Goal: Information Seeking & Learning: Learn about a topic

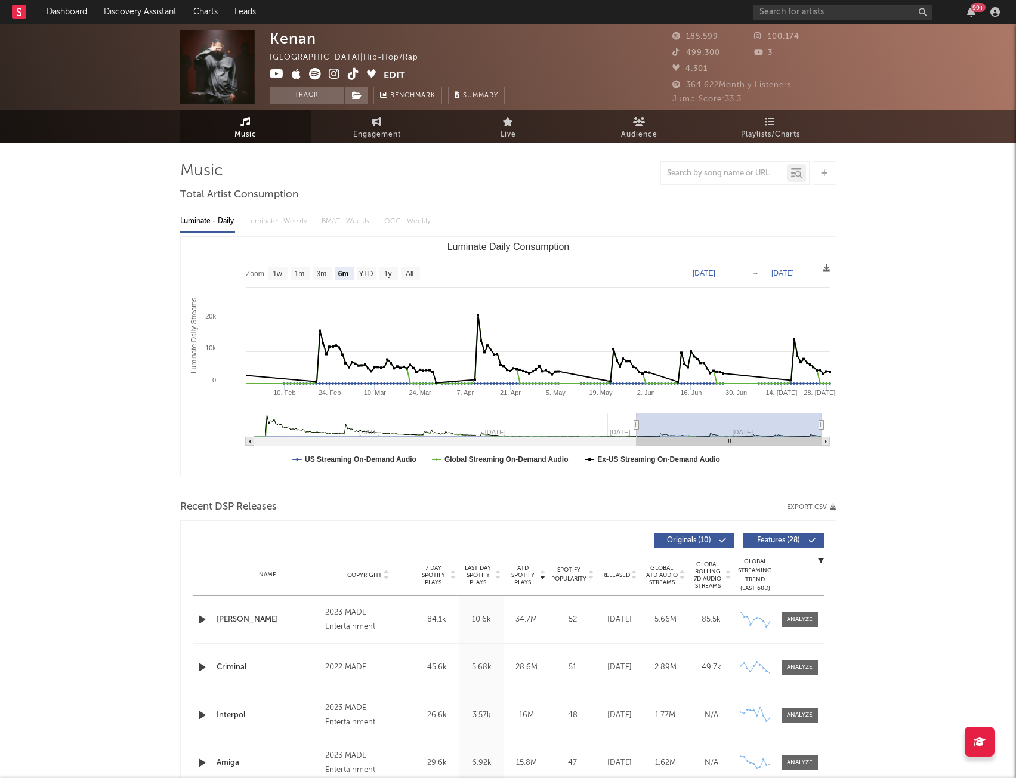
select select "6m"
click at [791, 16] on input "text" at bounding box center [842, 12] width 179 height 15
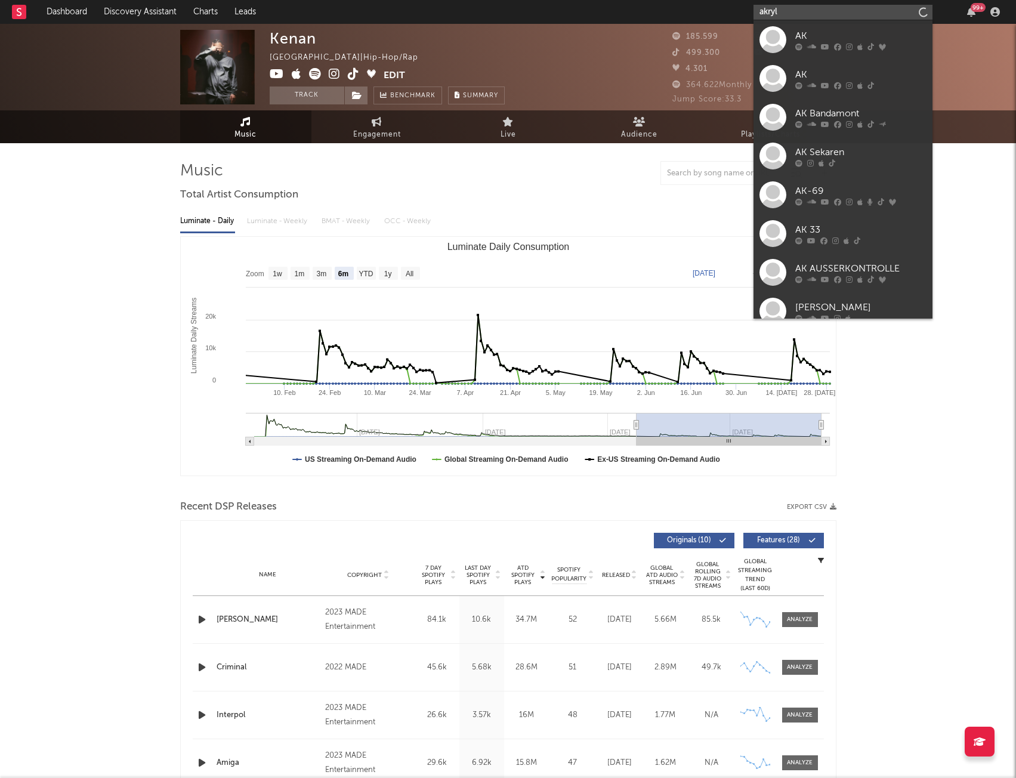
type input "akryl"
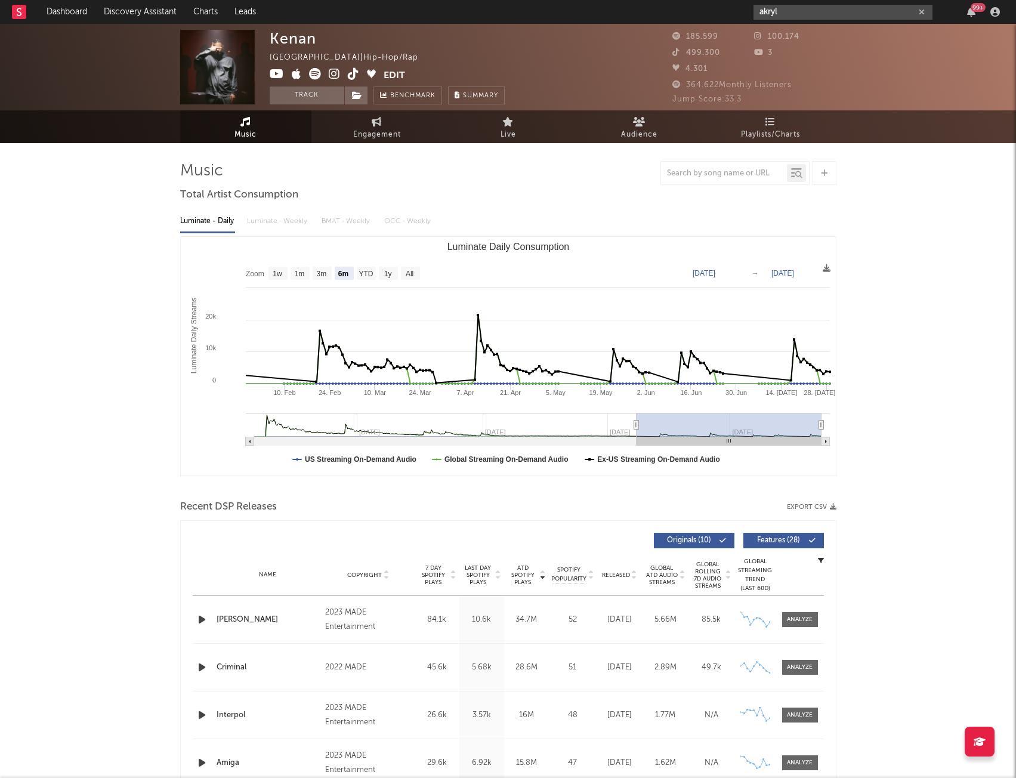
click at [803, 11] on input "akryl" at bounding box center [842, 12] width 179 height 15
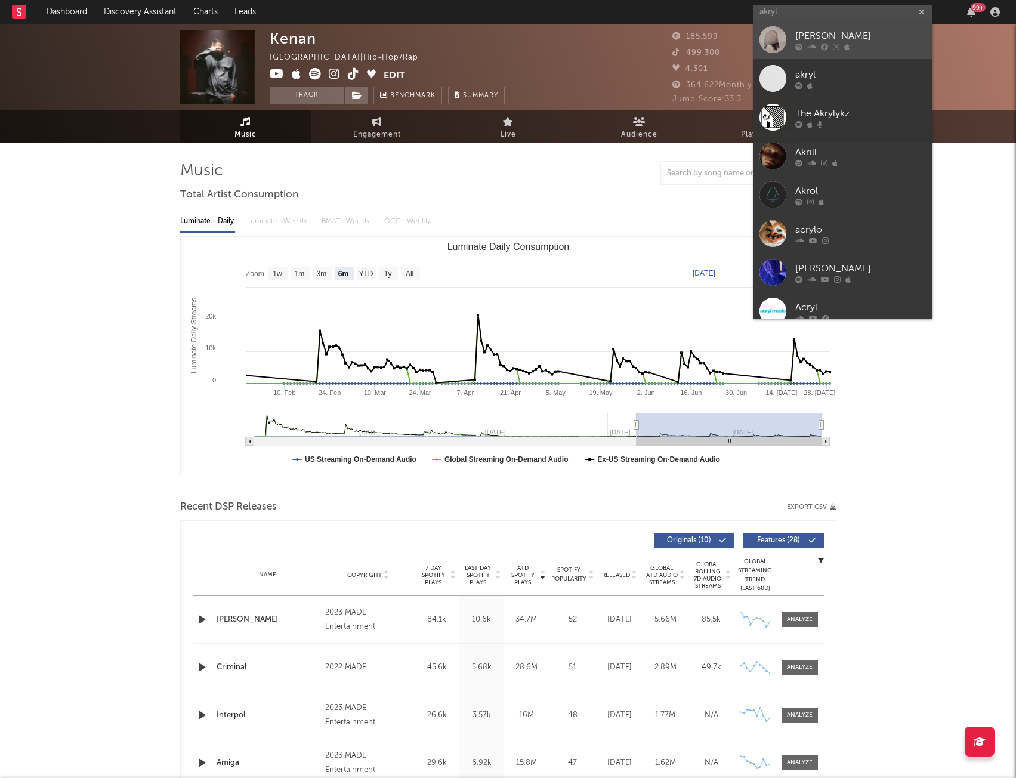
click at [818, 41] on div "[PERSON_NAME]" at bounding box center [860, 36] width 131 height 14
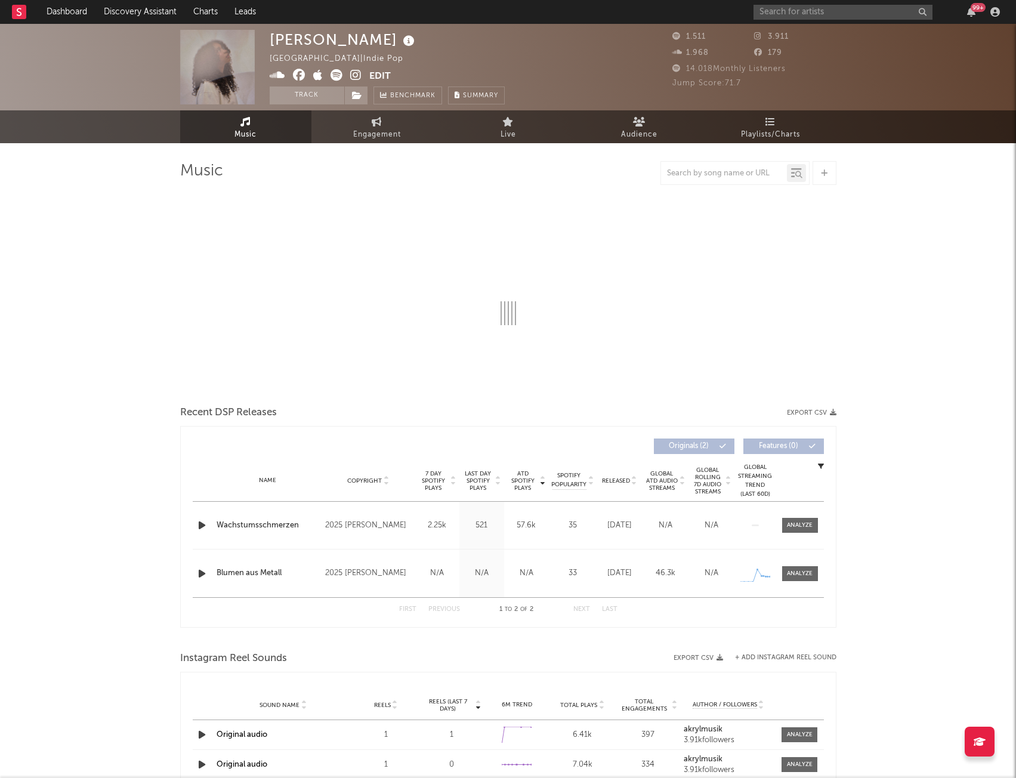
select select "1w"
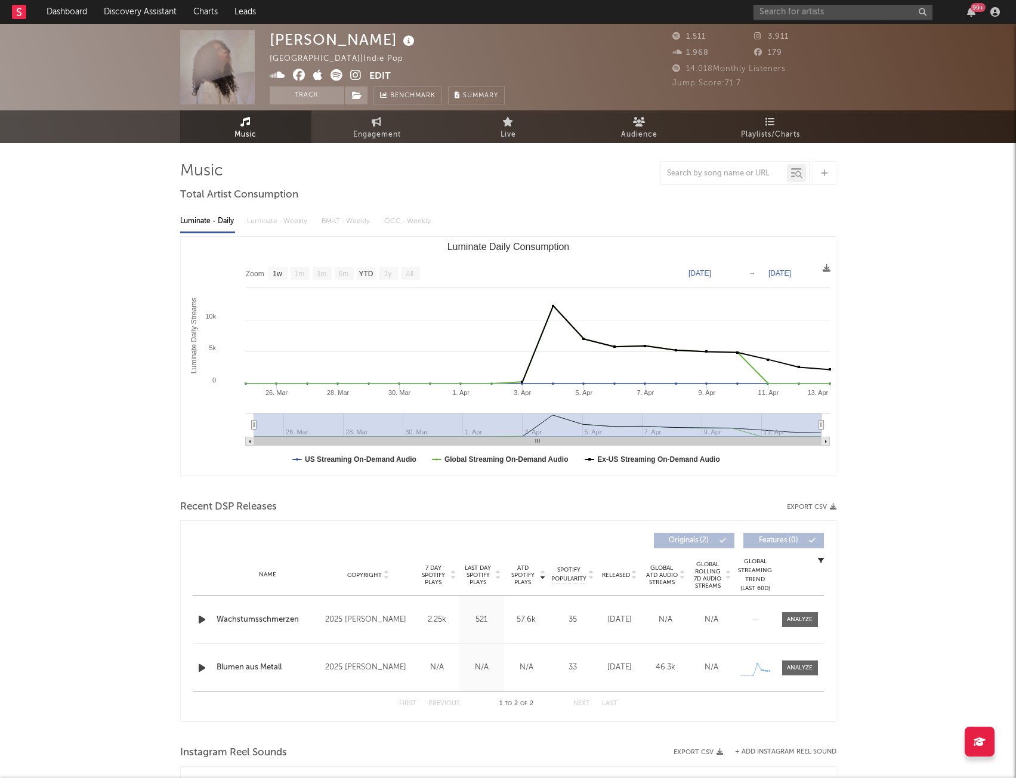
click at [209, 78] on img at bounding box center [217, 67] width 75 height 75
click at [218, 60] on img at bounding box center [217, 67] width 75 height 75
click at [219, 60] on img at bounding box center [217, 67] width 75 height 75
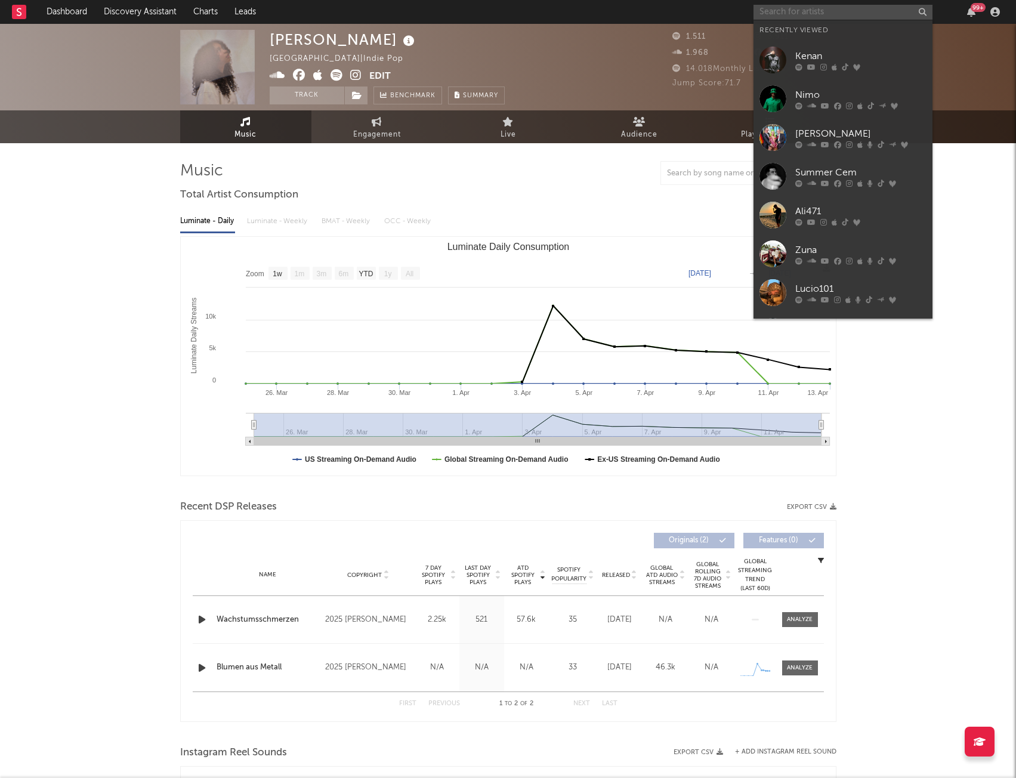
click at [801, 12] on input "text" at bounding box center [842, 12] width 179 height 15
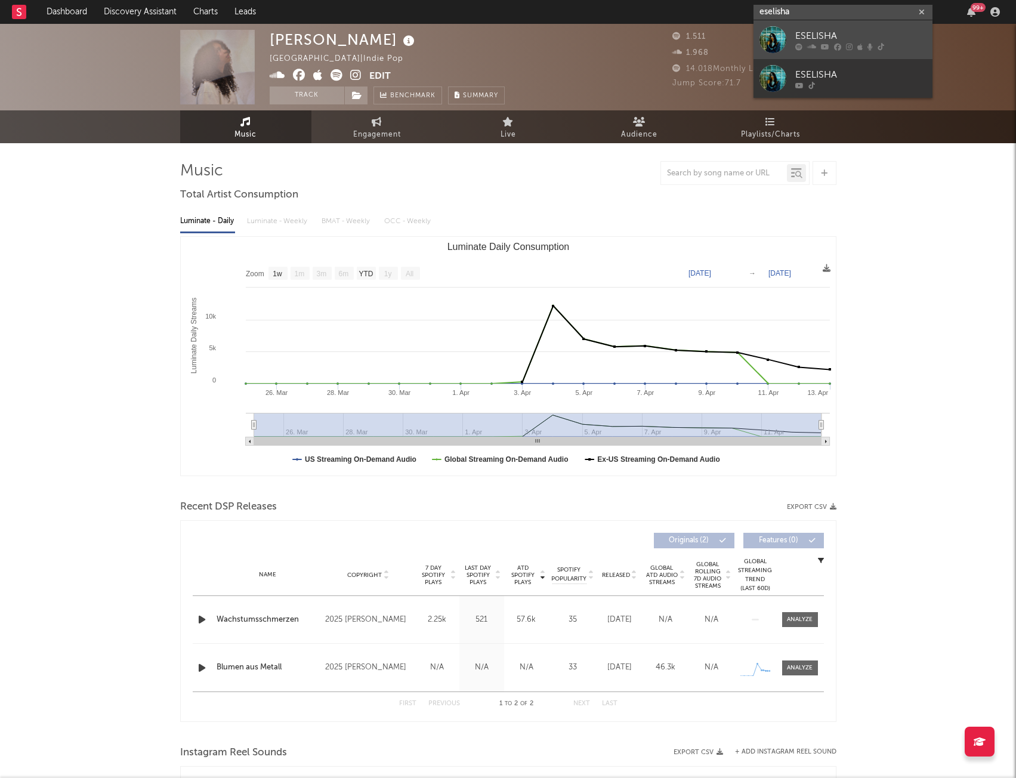
type input "eselisha"
click at [823, 46] on icon at bounding box center [825, 46] width 8 height 7
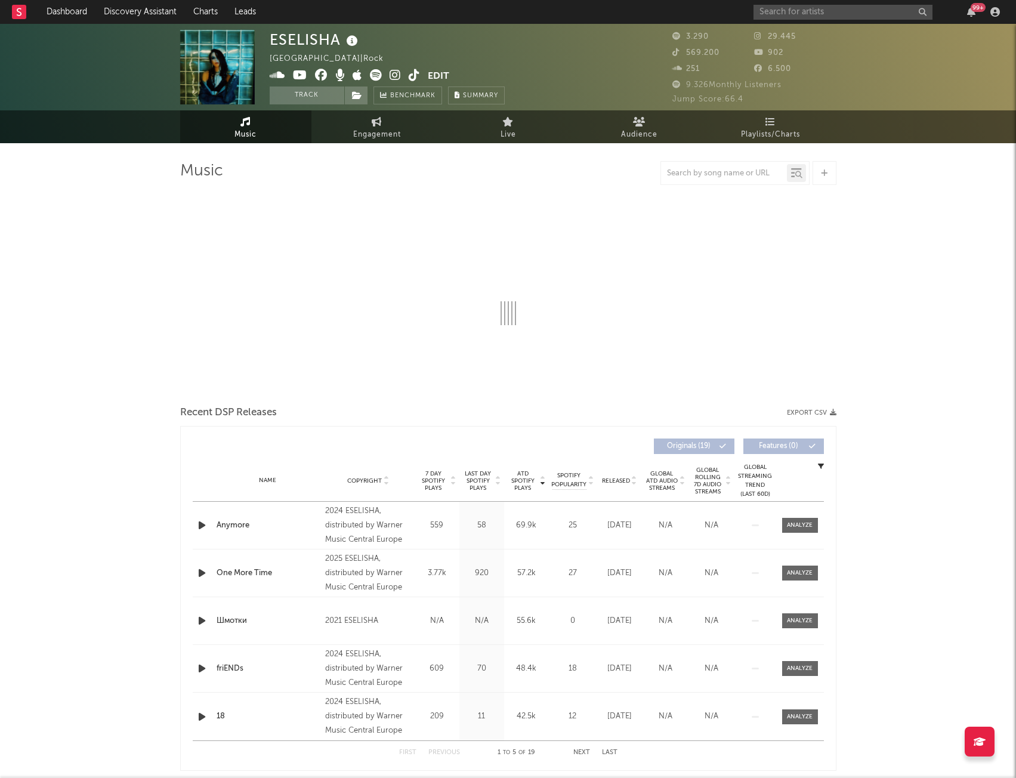
select select "6m"
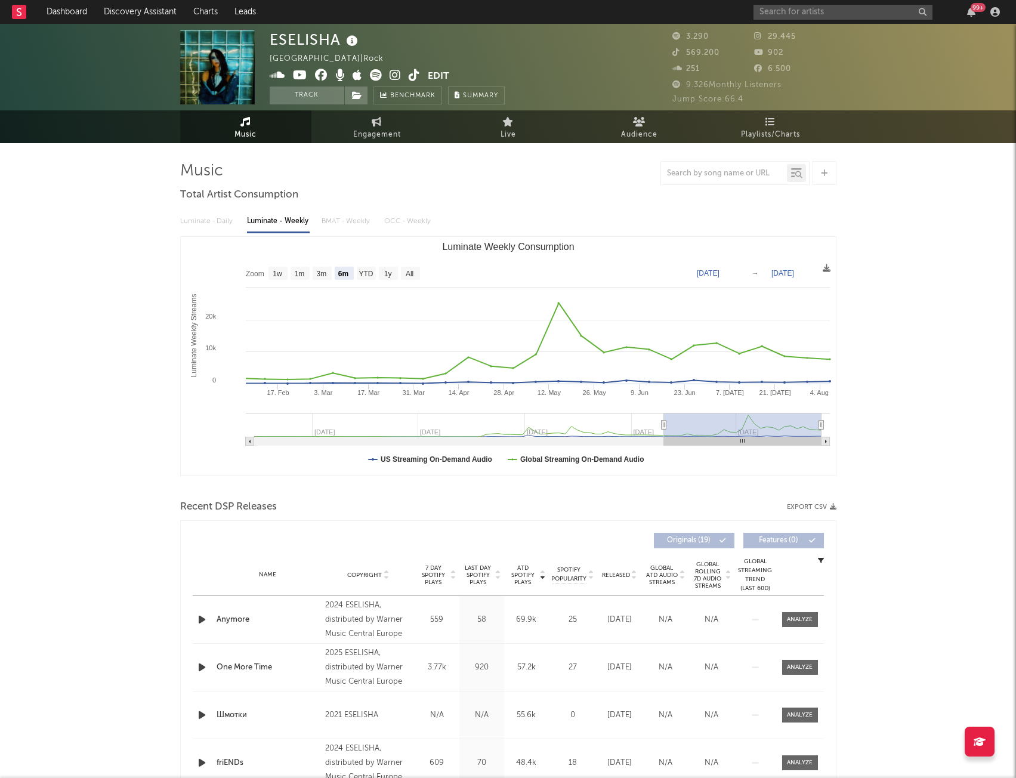
click at [374, 79] on icon at bounding box center [376, 75] width 12 height 12
click at [414, 76] on icon at bounding box center [413, 75] width 11 height 12
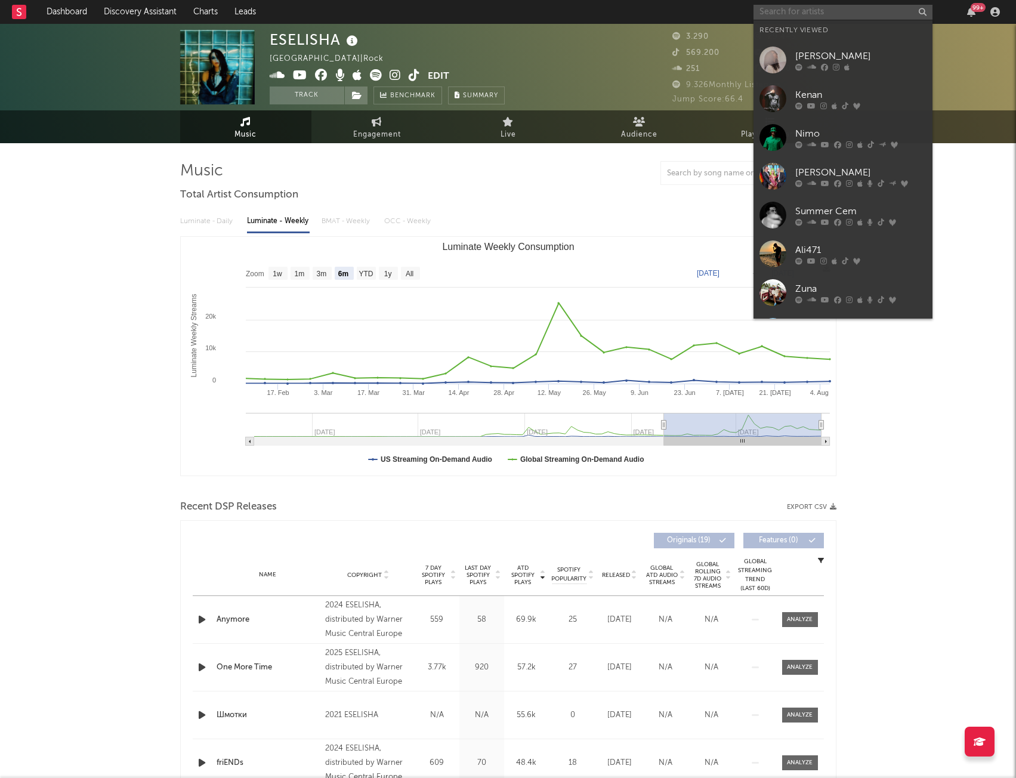
click at [797, 7] on input "text" at bounding box center [842, 12] width 179 height 15
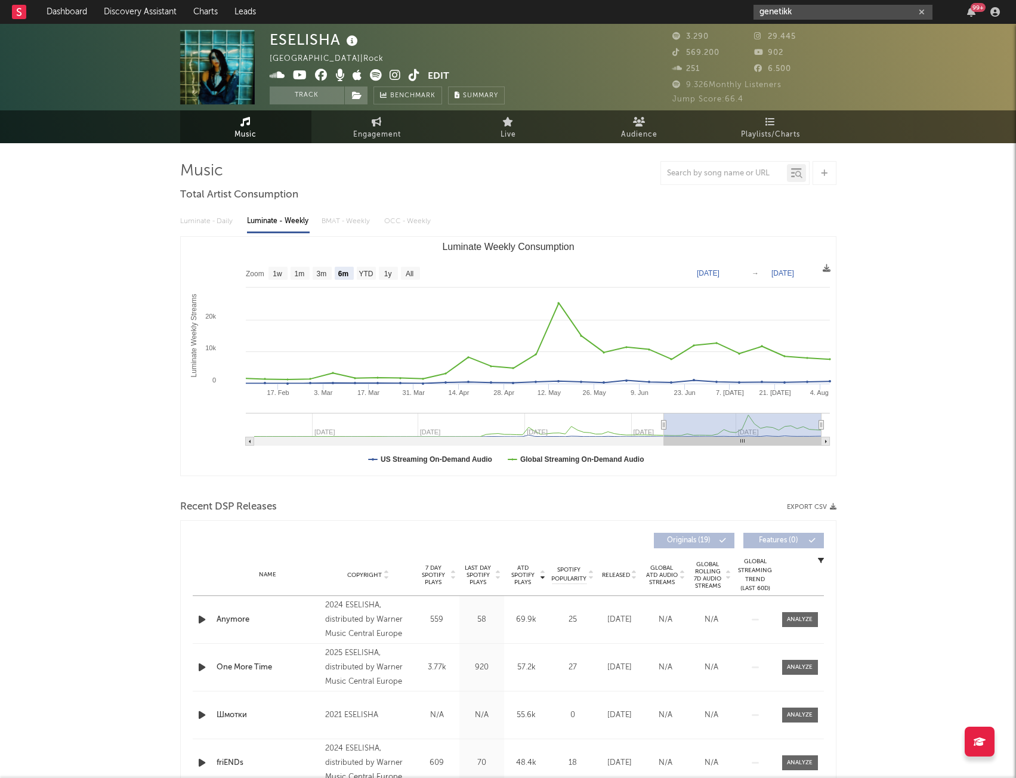
click at [783, 7] on input "genetikk" at bounding box center [842, 12] width 179 height 15
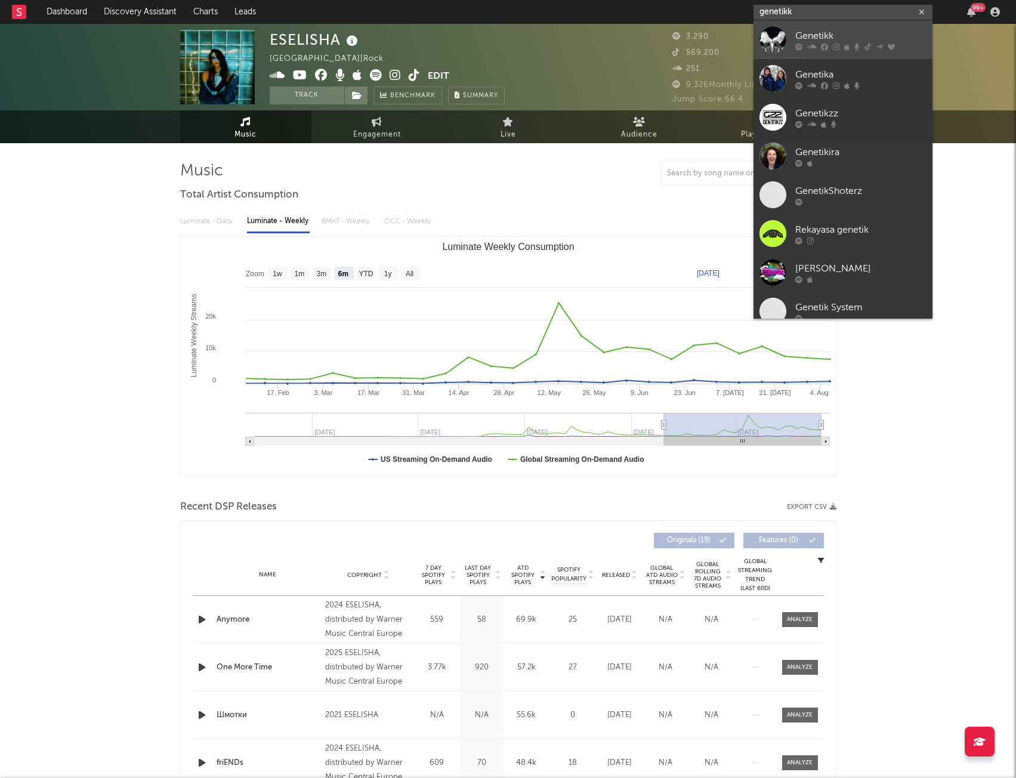
type input "genetikk"
click at [807, 41] on div "Genetikk" at bounding box center [860, 36] width 131 height 14
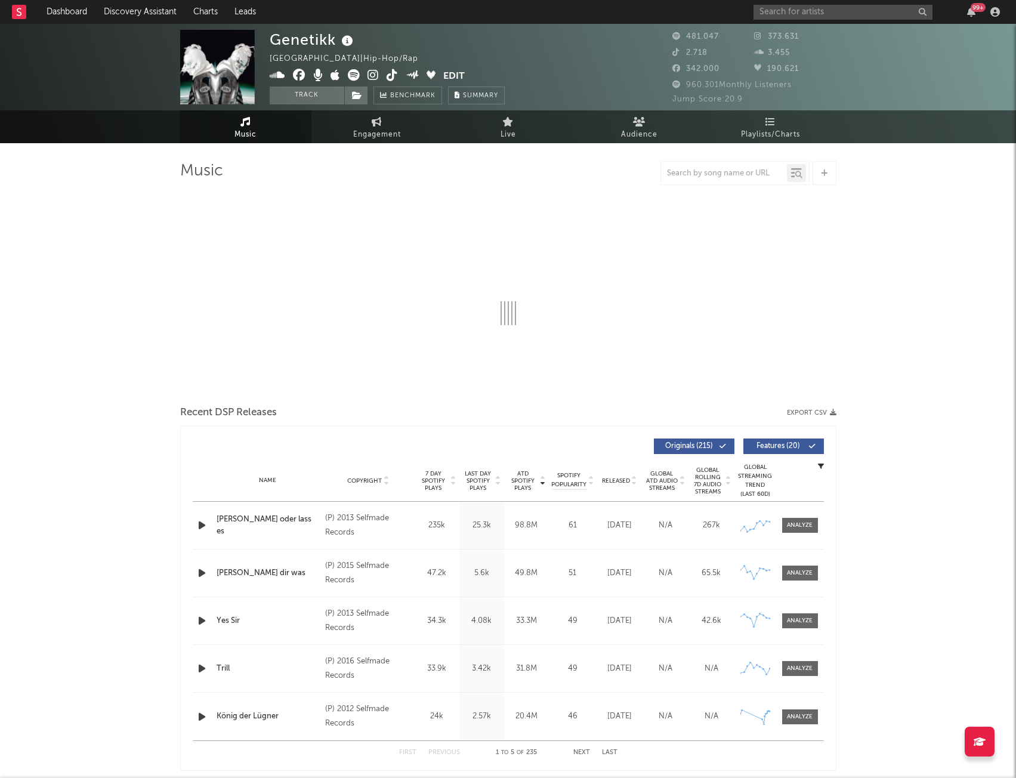
select select "6m"
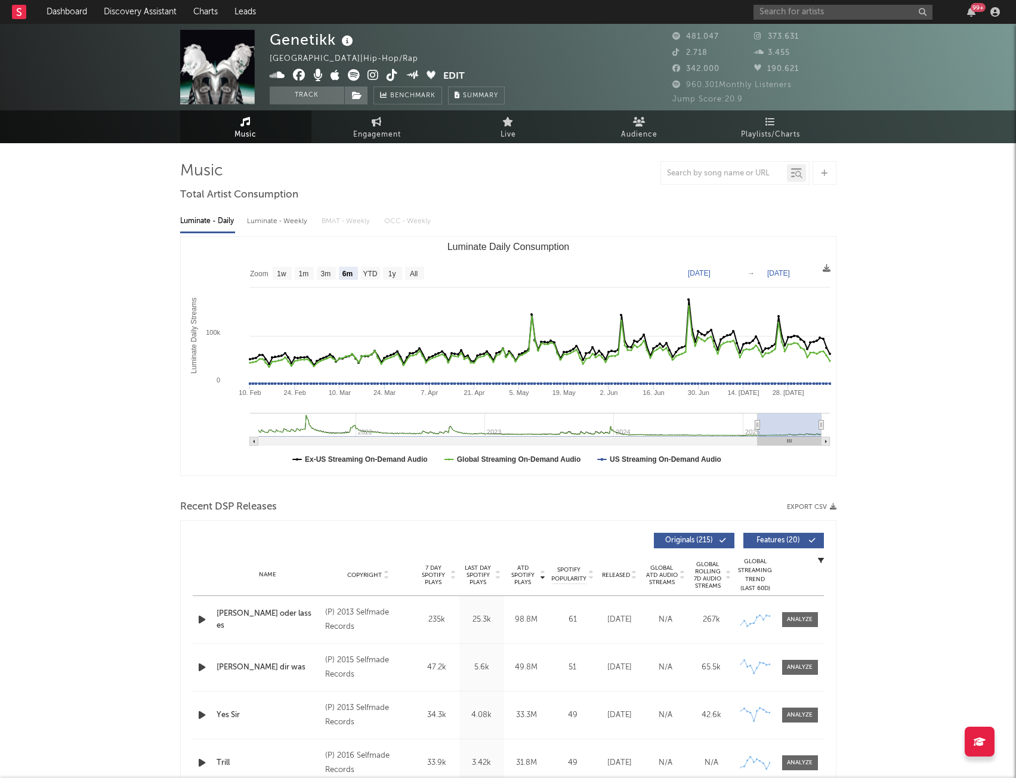
click at [210, 64] on img at bounding box center [217, 67] width 75 height 75
click at [841, 13] on input "text" at bounding box center [842, 12] width 179 height 15
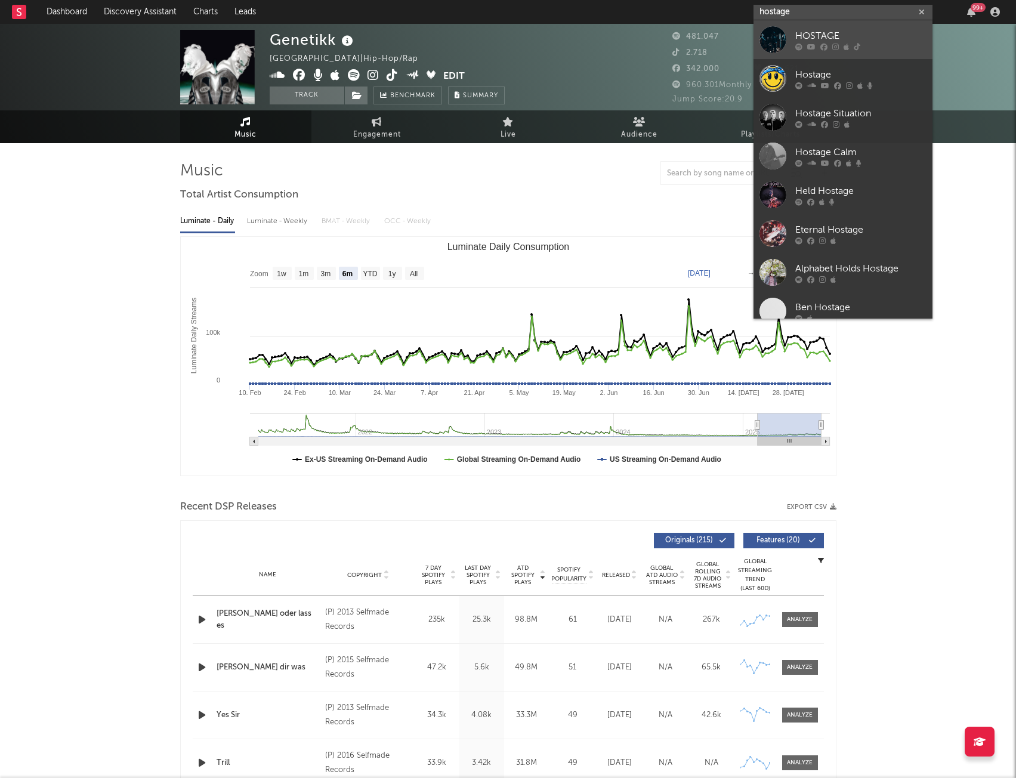
type input "hostage"
click at [828, 45] on div at bounding box center [860, 46] width 131 height 7
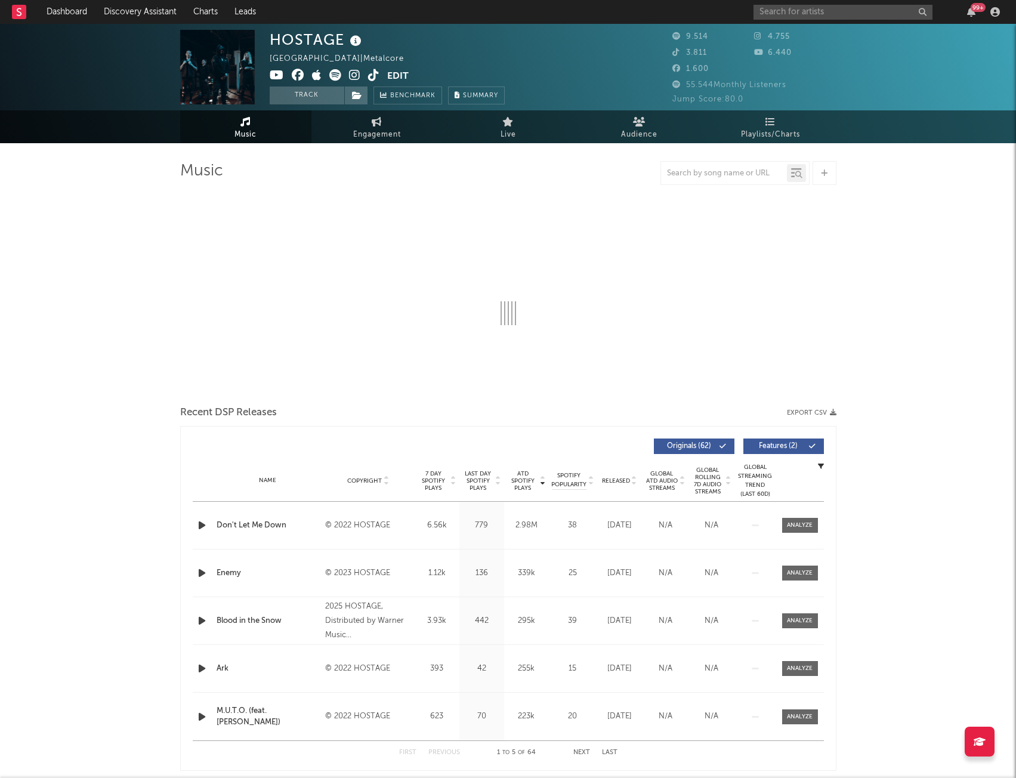
select select "6m"
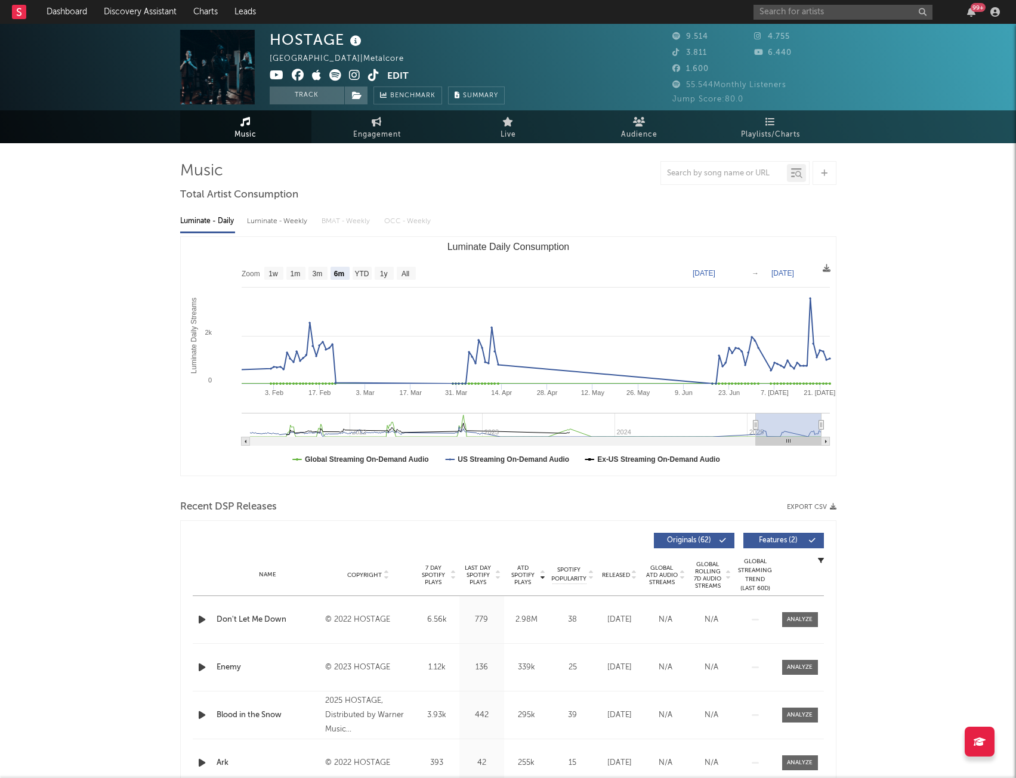
click at [205, 60] on img at bounding box center [217, 67] width 75 height 75
